Goal: Information Seeking & Learning: Learn about a topic

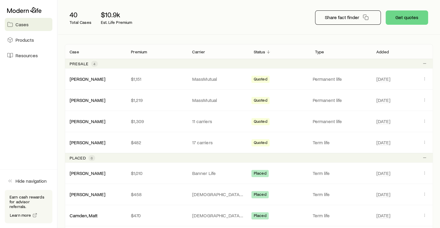
scroll to position [71, 0]
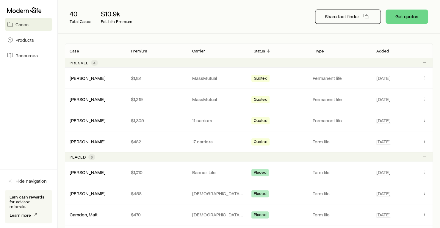
click at [30, 99] on aside "Cases Products Resources Hide navigation Earn cash rewards for advisor referral…" at bounding box center [29, 114] width 58 height 228
click at [17, 105] on aside "Cases Products Resources Hide navigation Earn cash rewards for advisor referral…" at bounding box center [29, 114] width 58 height 228
click at [180, 98] on p "$1,219" at bounding box center [157, 99] width 52 height 6
click at [211, 99] on p "MassMutual" at bounding box center [218, 99] width 52 height 6
click at [139, 99] on p "$1,219" at bounding box center [157, 99] width 52 height 6
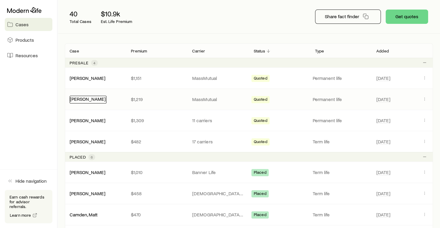
click at [90, 98] on link "Olivia Watson" at bounding box center [88, 99] width 36 height 6
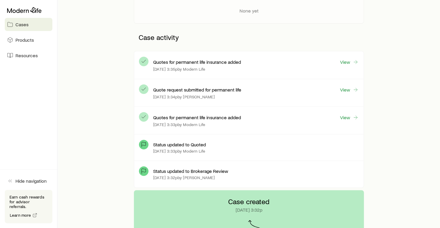
scroll to position [129, 0]
click at [348, 118] on link "View" at bounding box center [349, 117] width 19 height 7
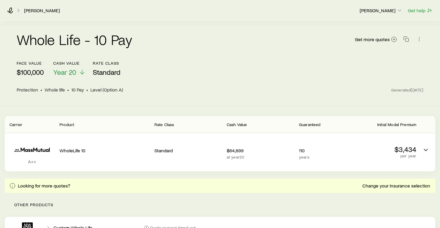
scroll to position [42, 0]
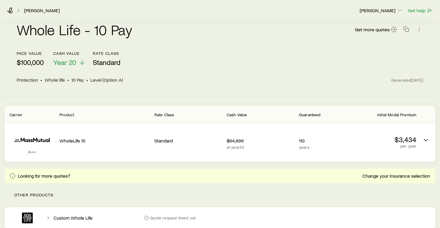
click at [318, 75] on header "face value $100,000 Cash Value Year 20 Rate Class Standard Protection • Whole l…" at bounding box center [220, 69] width 407 height 36
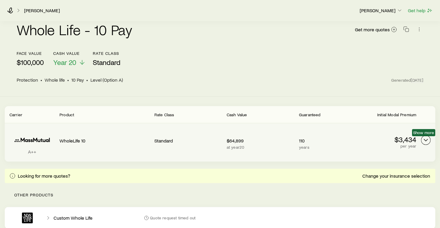
click at [426, 140] on icon "Permanent quotes" at bounding box center [425, 139] width 7 height 7
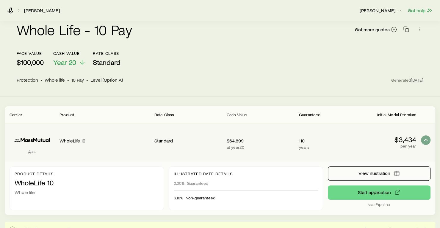
click at [284, 74] on header "face value $100,000 Cash Value Year 20 Rate Class Standard Protection • Whole l…" at bounding box center [220, 69] width 407 height 36
click at [334, 91] on div "Whole Life - 10 Pay Get more quotes face value $100,000 Cash Value Year 20 Rate…" at bounding box center [220, 55] width 440 height 81
click at [426, 138] on icon "Permanent quotes" at bounding box center [425, 139] width 7 height 7
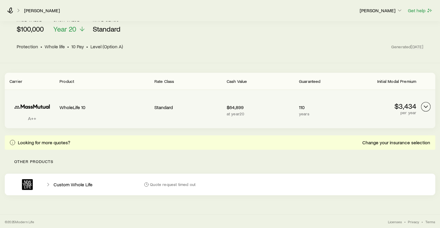
scroll to position [0, 0]
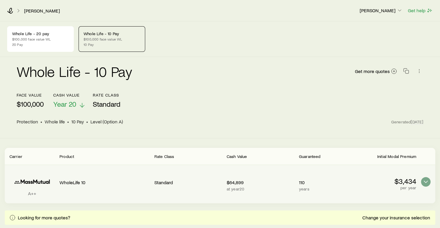
click at [79, 104] on icon at bounding box center [82, 104] width 7 height 7
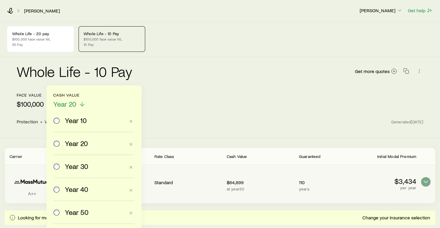
click at [58, 208] on span at bounding box center [57, 212] width 7 height 8
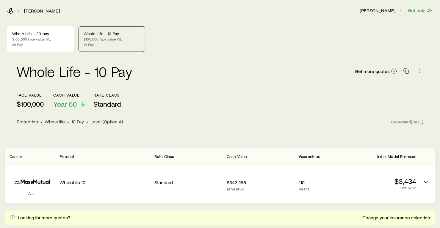
click at [310, 102] on div "face value $100,000 Cash Value Year 50 Rate Class Standard" at bounding box center [220, 101] width 407 height 16
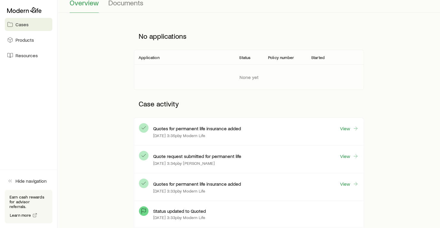
scroll to position [63, 0]
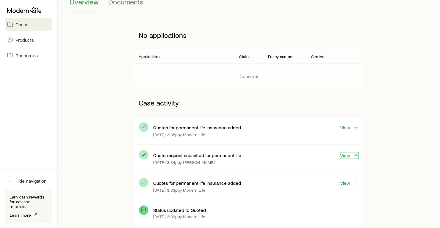
click at [348, 154] on link "View" at bounding box center [349, 155] width 19 height 7
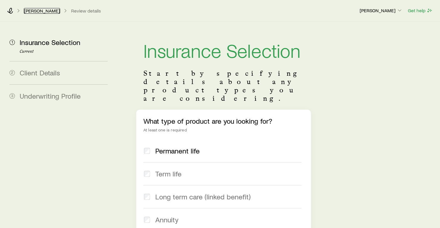
click at [43, 9] on link "Olivia Watson" at bounding box center [42, 11] width 36 height 6
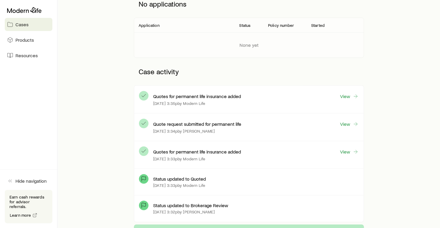
scroll to position [97, 0]
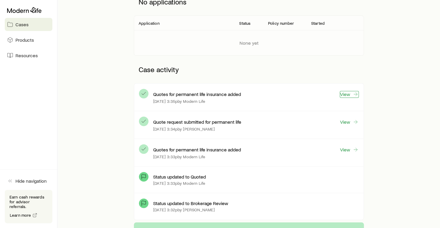
click at [350, 93] on link "View" at bounding box center [349, 94] width 19 height 7
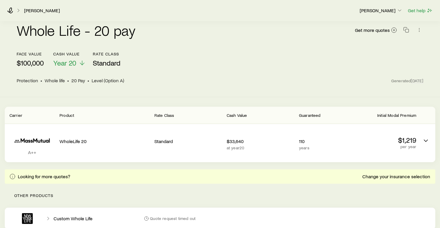
scroll to position [75, 0]
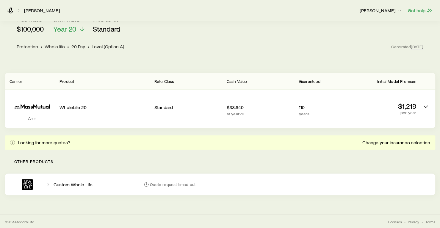
click at [381, 156] on p "Other products" at bounding box center [220, 161] width 431 height 24
click at [11, 11] on icon at bounding box center [10, 10] width 6 height 6
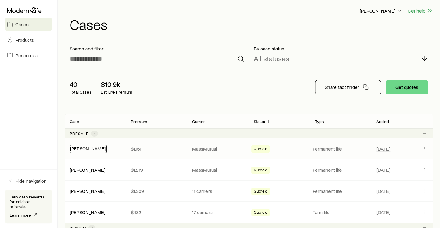
click at [90, 146] on link "Taylor Watson" at bounding box center [88, 148] width 36 height 6
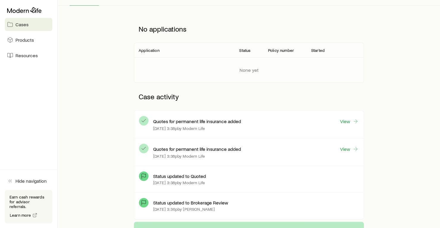
scroll to position [72, 0]
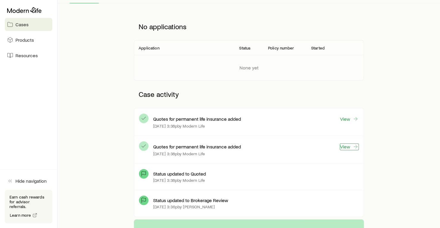
click at [351, 143] on link "View" at bounding box center [349, 146] width 19 height 7
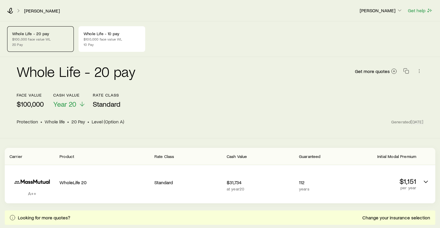
click at [316, 89] on div "Whole Life - 20 pay Get more quotes" at bounding box center [220, 75] width 407 height 36
click at [30, 9] on link "Taylor Watson" at bounding box center [42, 11] width 36 height 6
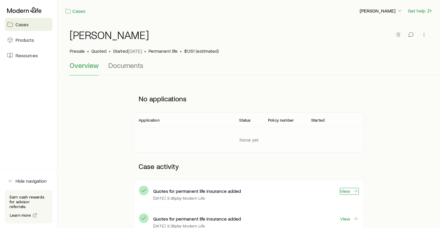
click at [351, 190] on link "View" at bounding box center [349, 190] width 19 height 7
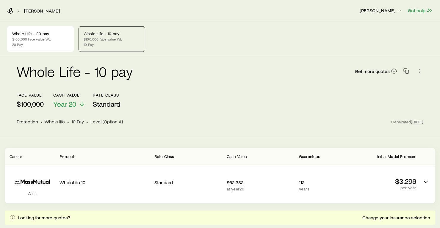
click at [437, 107] on div "Whole Life - 10 pay Get more quotes face value $100,000 Cash Value Year 20 Rate…" at bounding box center [220, 97] width 440 height 81
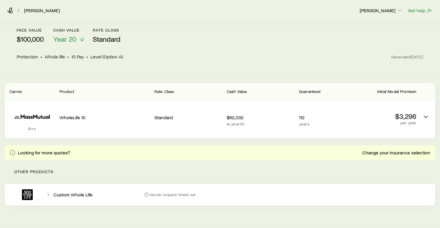
scroll to position [35, 0]
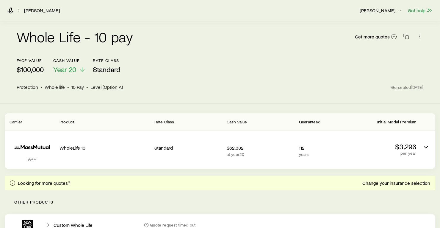
click at [439, 113] on div "Carrier Product Rate Class Cash Value Guaranteed Initial Modal Premium A++ Whol…" at bounding box center [220, 174] width 440 height 122
click at [79, 70] on icon at bounding box center [82, 70] width 7 height 7
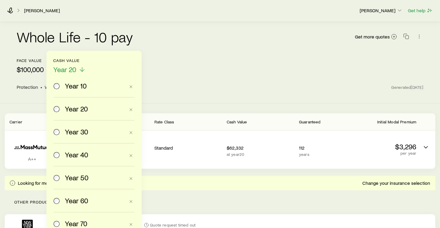
click at [213, 80] on header "face value $100,000 Cash Value Year 20 Year 10 Year 20 Year 30 Year 40 Year 50 …" at bounding box center [220, 76] width 407 height 36
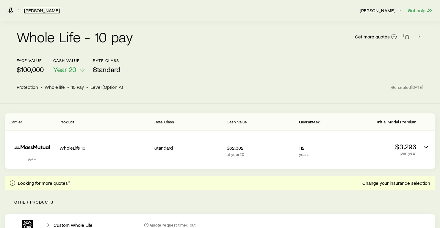
click at [40, 10] on link "Taylor Watson" at bounding box center [42, 11] width 36 height 6
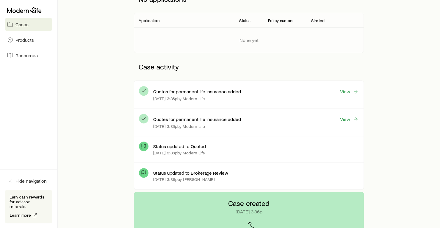
scroll to position [100, 0]
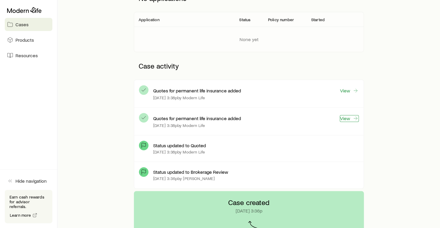
click at [354, 118] on icon at bounding box center [356, 118] width 6 height 6
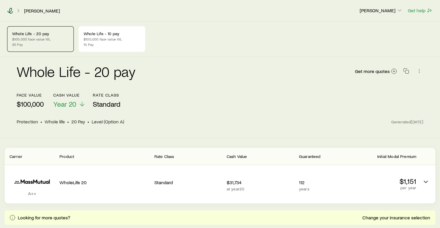
click at [12, 10] on icon at bounding box center [10, 11] width 6 height 6
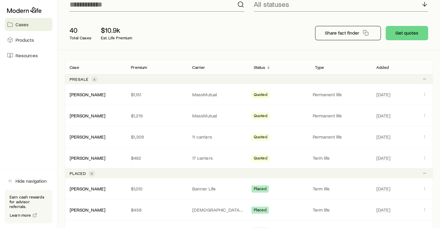
scroll to position [57, 0]
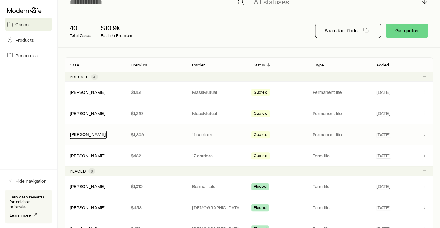
click at [83, 132] on link "Evonne Watson" at bounding box center [88, 134] width 36 height 6
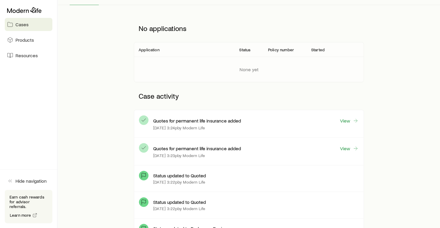
scroll to position [99, 0]
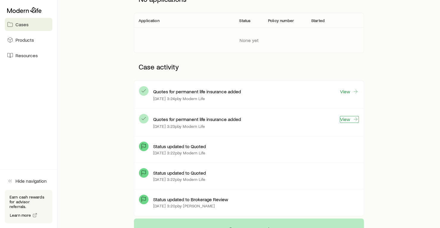
click at [347, 118] on link "View" at bounding box center [349, 119] width 19 height 7
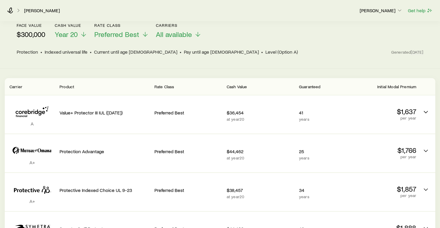
scroll to position [80, 0]
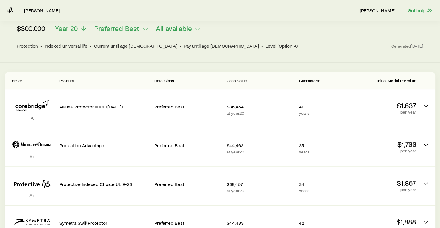
click at [345, 47] on header "face value $300,000 Cash Value Year 20 Rate Class Preferred Best Carriers All a…" at bounding box center [220, 35] width 407 height 36
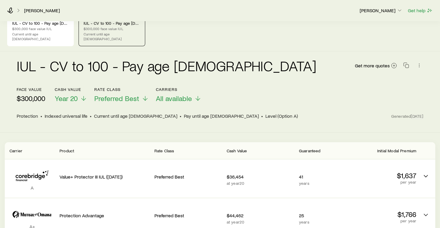
scroll to position [0, 0]
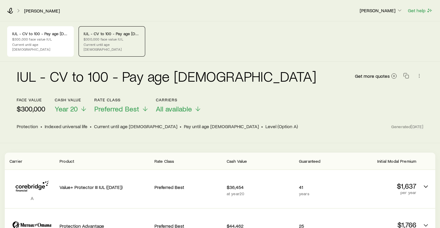
click at [310, 114] on header "face value $300,000 Cash Value Year 20 Rate Class Preferred Best Carriers All a…" at bounding box center [220, 115] width 407 height 36
click at [336, 107] on div "face value $300,000 Cash Value Year 20 Rate Class Preferred Best Carriers All a…" at bounding box center [220, 105] width 407 height 16
click at [39, 8] on div "Evonne Watson" at bounding box center [181, 11] width 348 height 6
click at [40, 11] on link "Evonne Watson" at bounding box center [42, 11] width 36 height 6
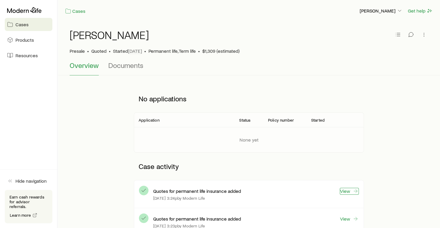
click at [347, 192] on link "View" at bounding box center [349, 190] width 19 height 7
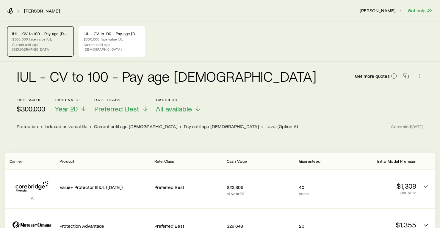
click at [315, 107] on div "face value $300,000 Cash Value Year 20 Rate Class Preferred Best Carriers All a…" at bounding box center [220, 105] width 407 height 16
click at [45, 9] on link "Evonne Watson" at bounding box center [42, 11] width 36 height 6
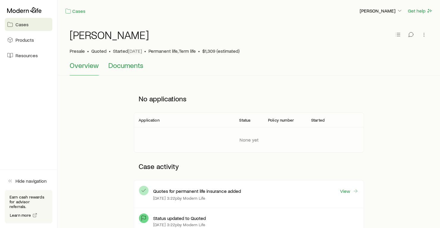
click at [121, 66] on span "Documents" at bounding box center [125, 65] width 35 height 8
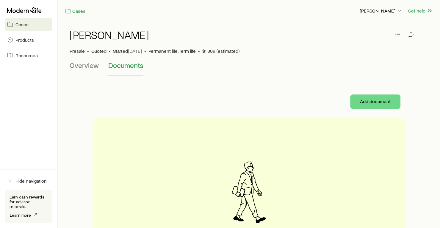
click at [440, 69] on div "Evonne Watson Presale • Quoted • Started Aug 25 • Permanent life, Term life • $…" at bounding box center [249, 49] width 382 height 54
